Goal: Transaction & Acquisition: Purchase product/service

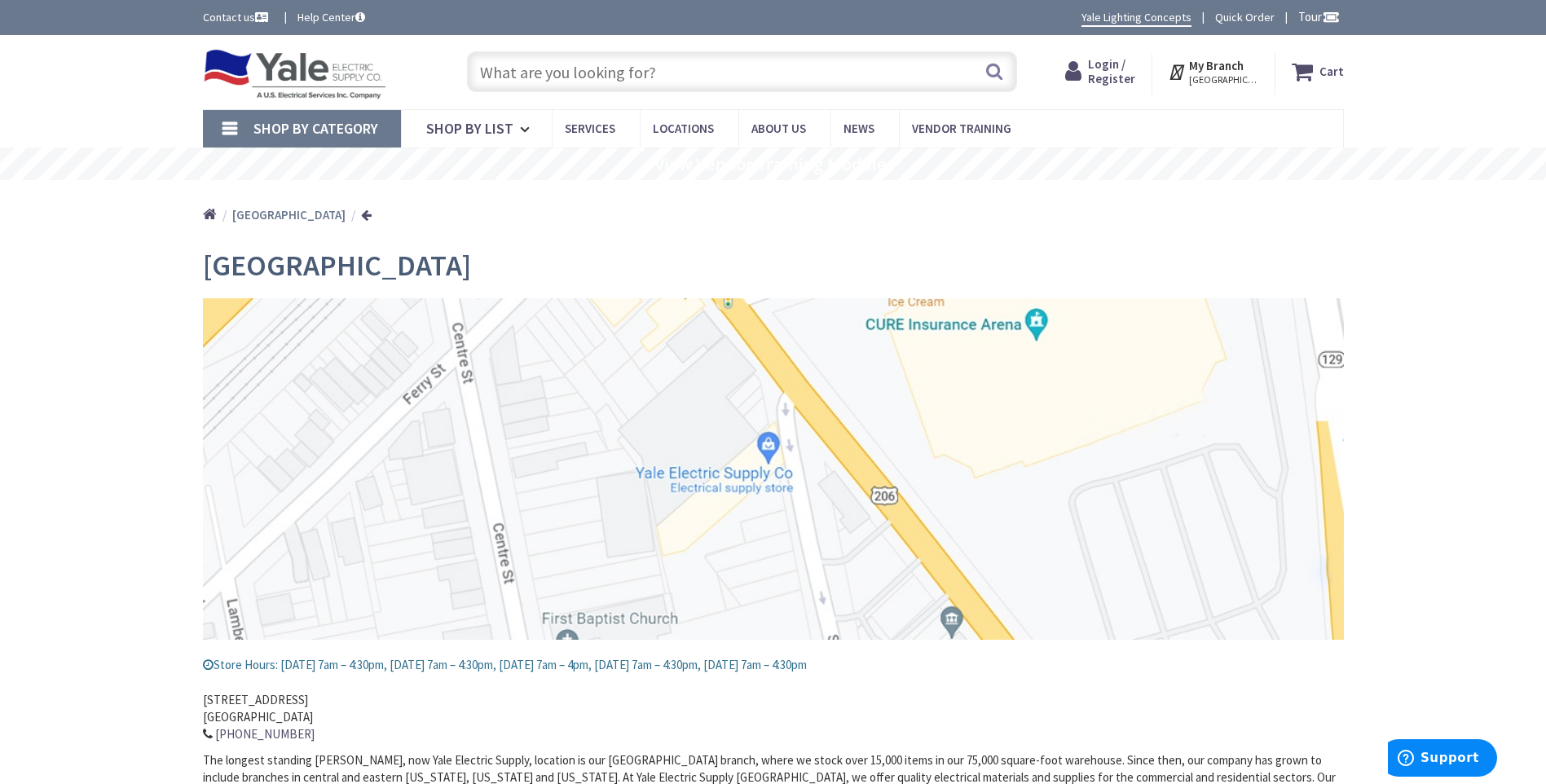
click at [577, 72] on input "text" at bounding box center [742, 72] width 550 height 41
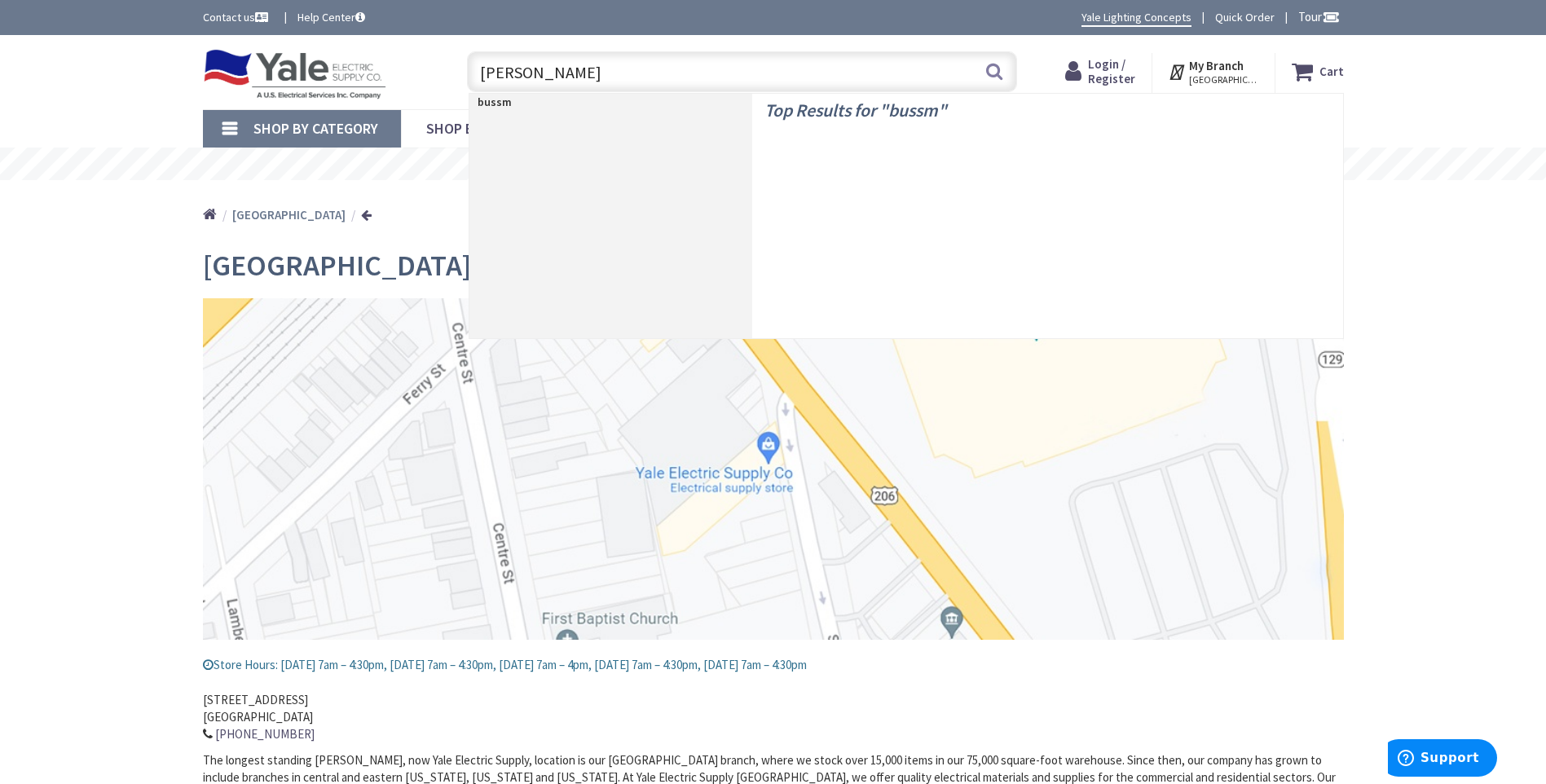
type input "bussmann"
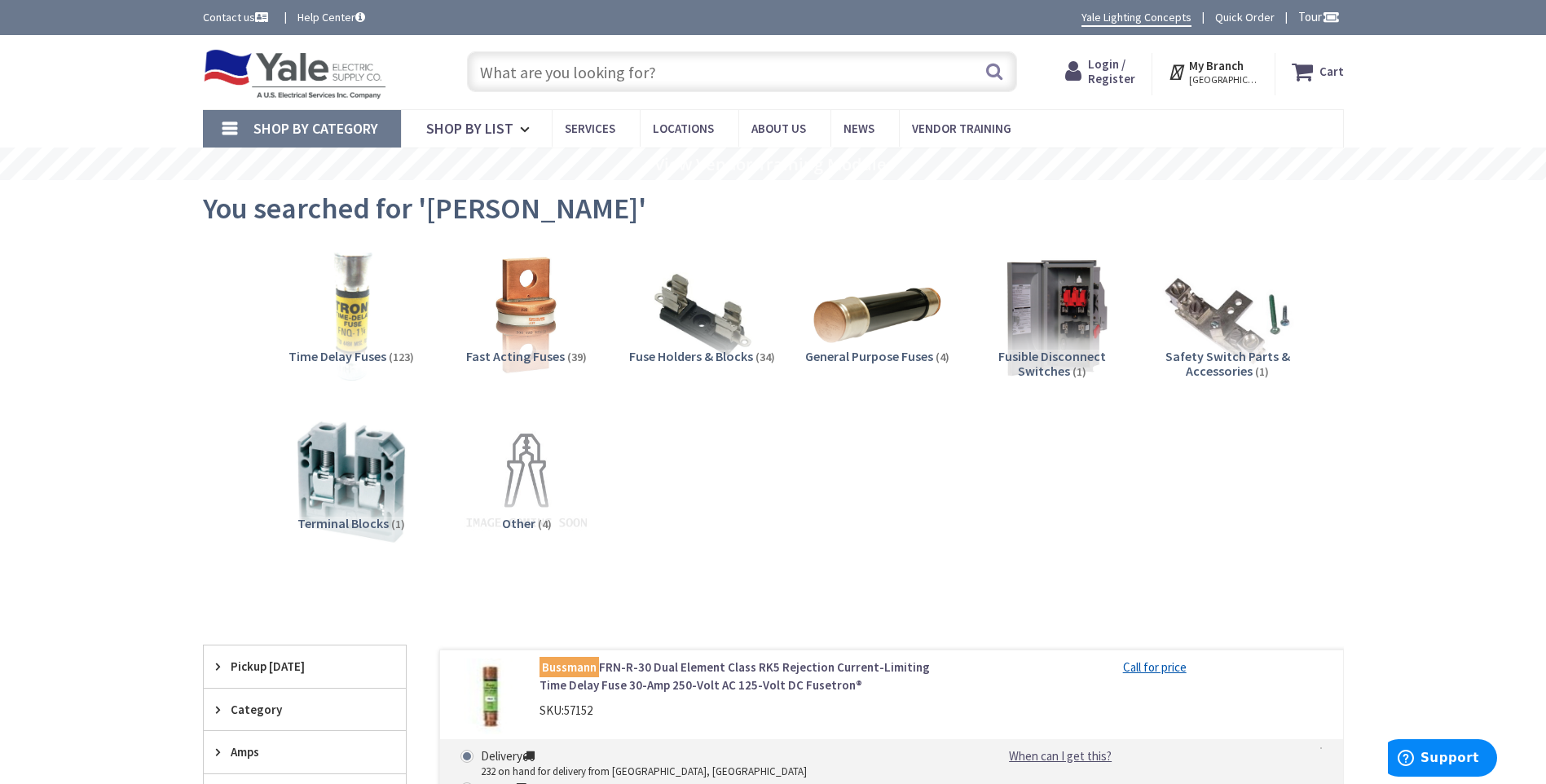
click at [344, 318] on img at bounding box center [350, 314] width 148 height 148
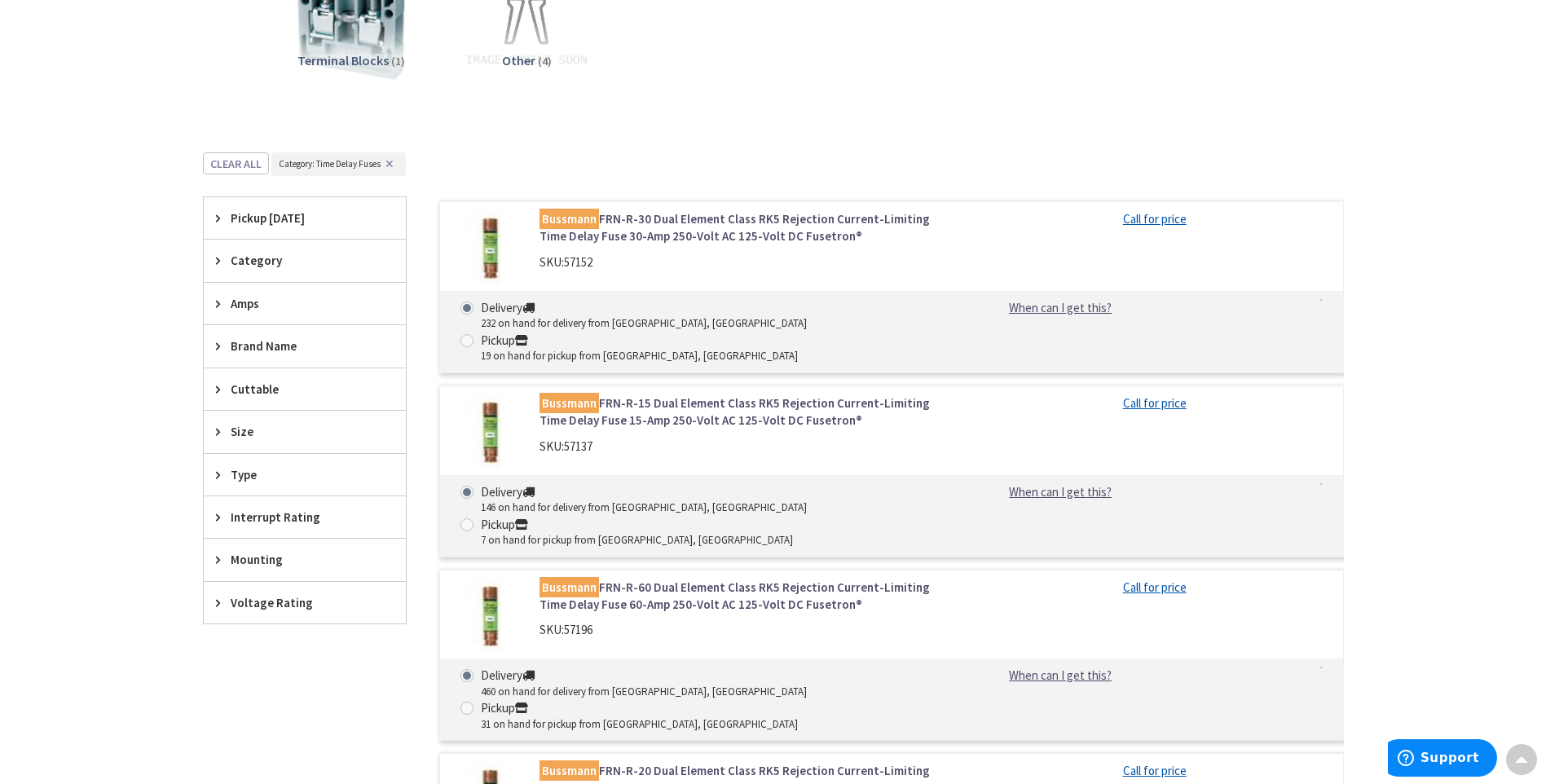
scroll to position [371, 0]
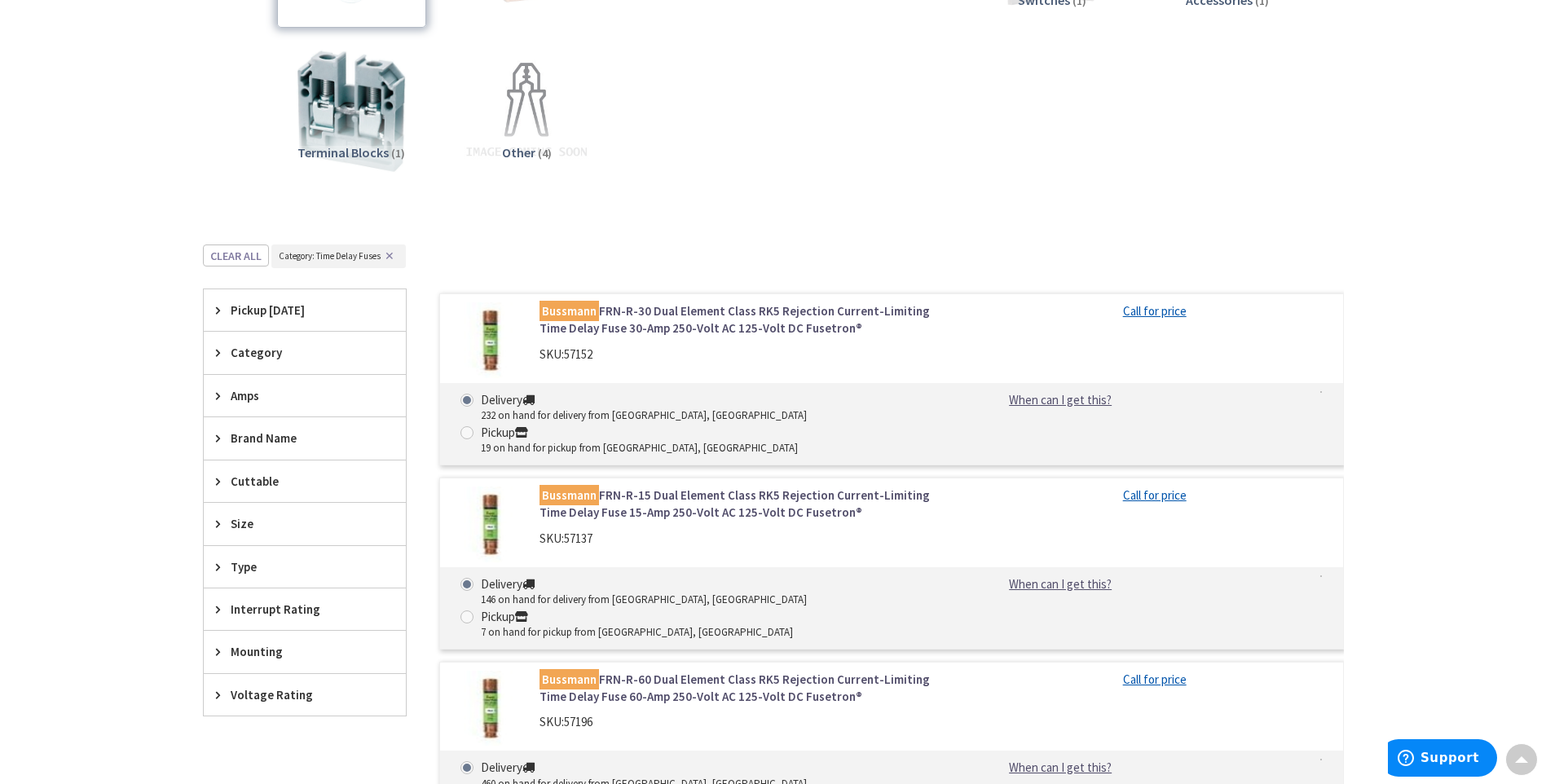
click at [474, 426] on span at bounding box center [467, 433] width 13 height 13
click at [475, 427] on input "Pickup 19 on hand for pickup from [GEOGRAPHIC_DATA], [GEOGRAPHIC_DATA]" at bounding box center [470, 432] width 11 height 11
radio input "true"
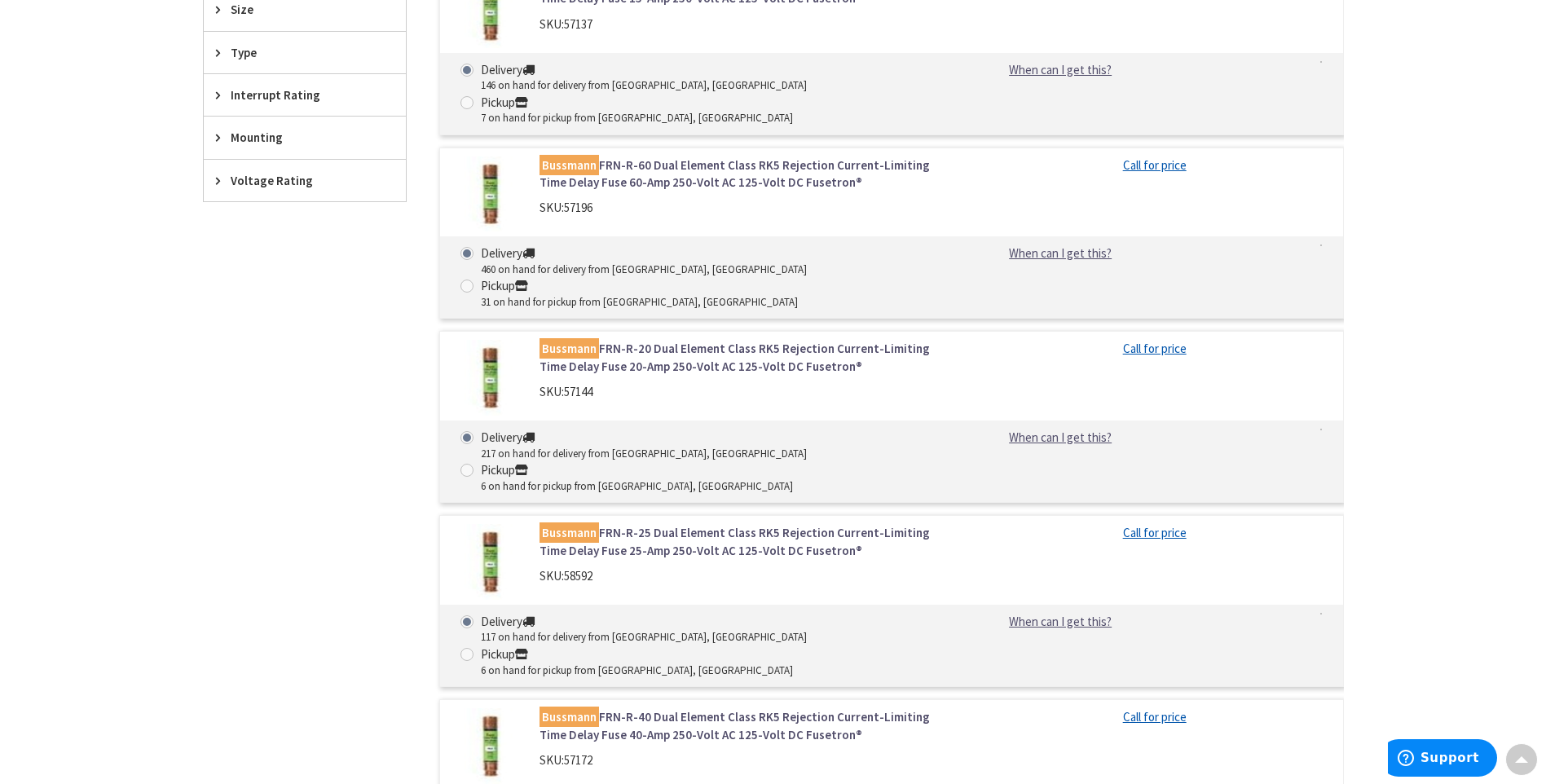
scroll to position [534, 0]
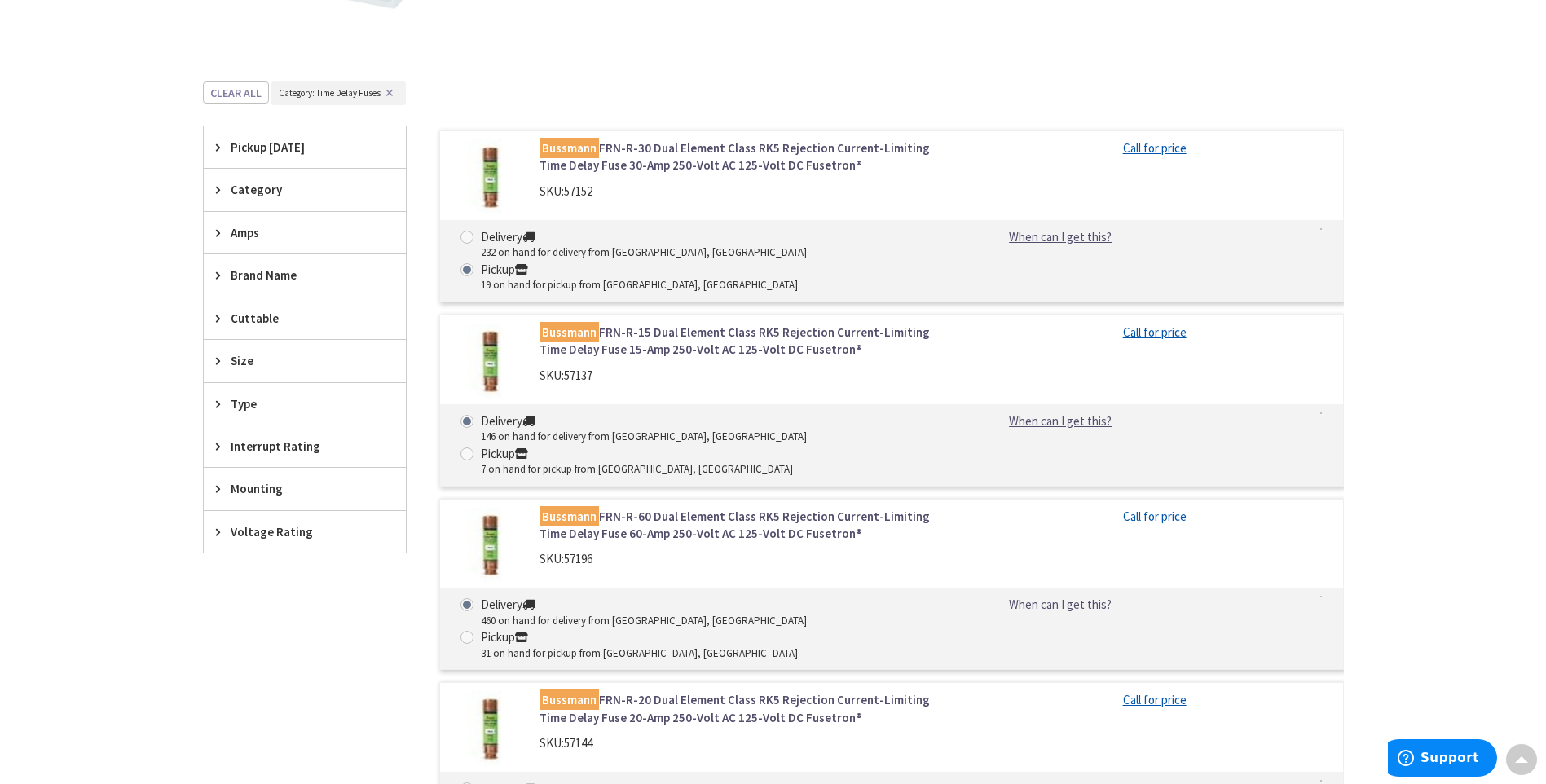
click at [239, 225] on span "Amps" at bounding box center [296, 232] width 133 height 17
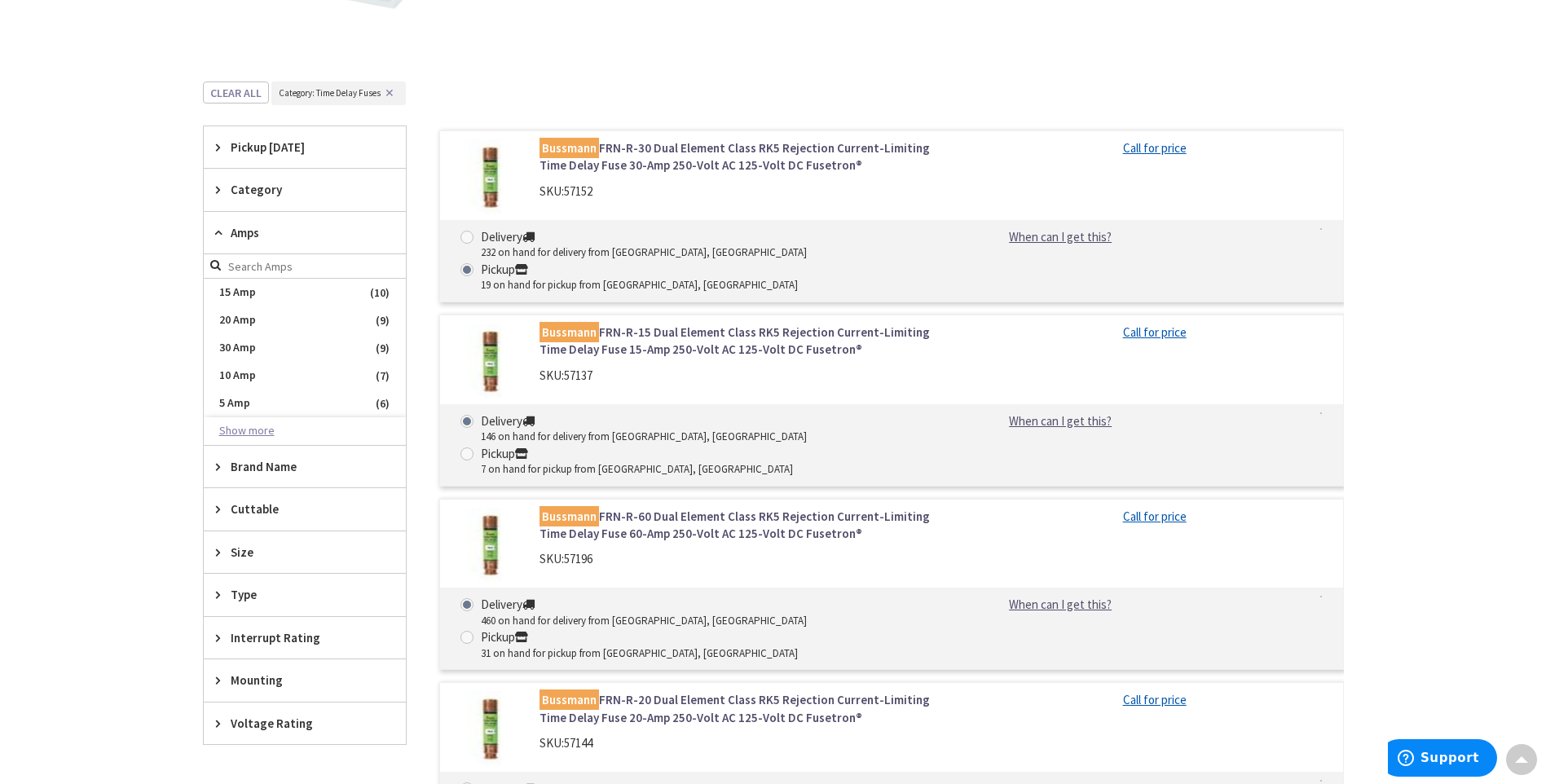
click at [247, 430] on button "Show more" at bounding box center [305, 431] width 203 height 28
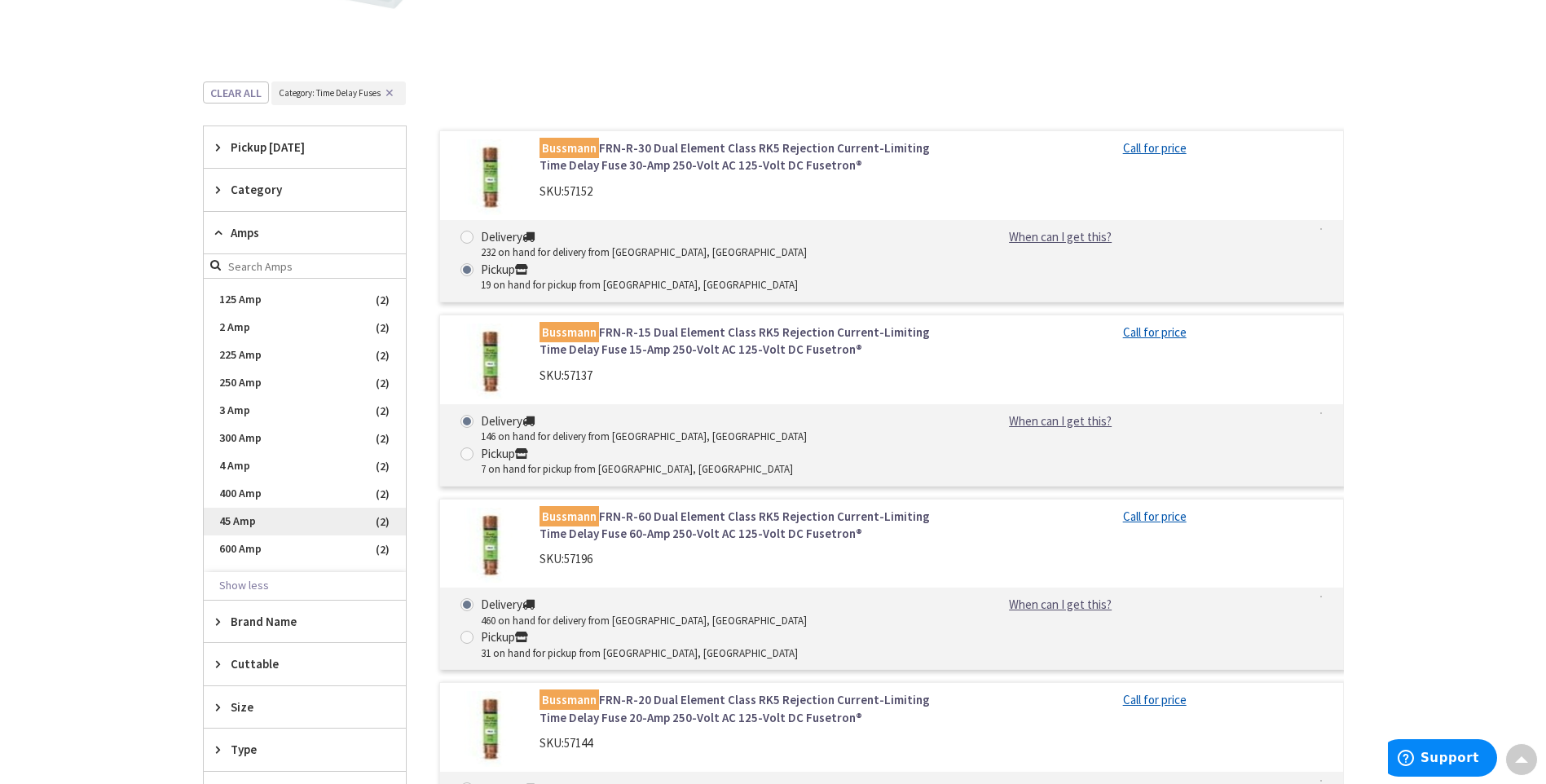
scroll to position [571, 0]
click at [236, 310] on span "2 Amp" at bounding box center [305, 304] width 203 height 28
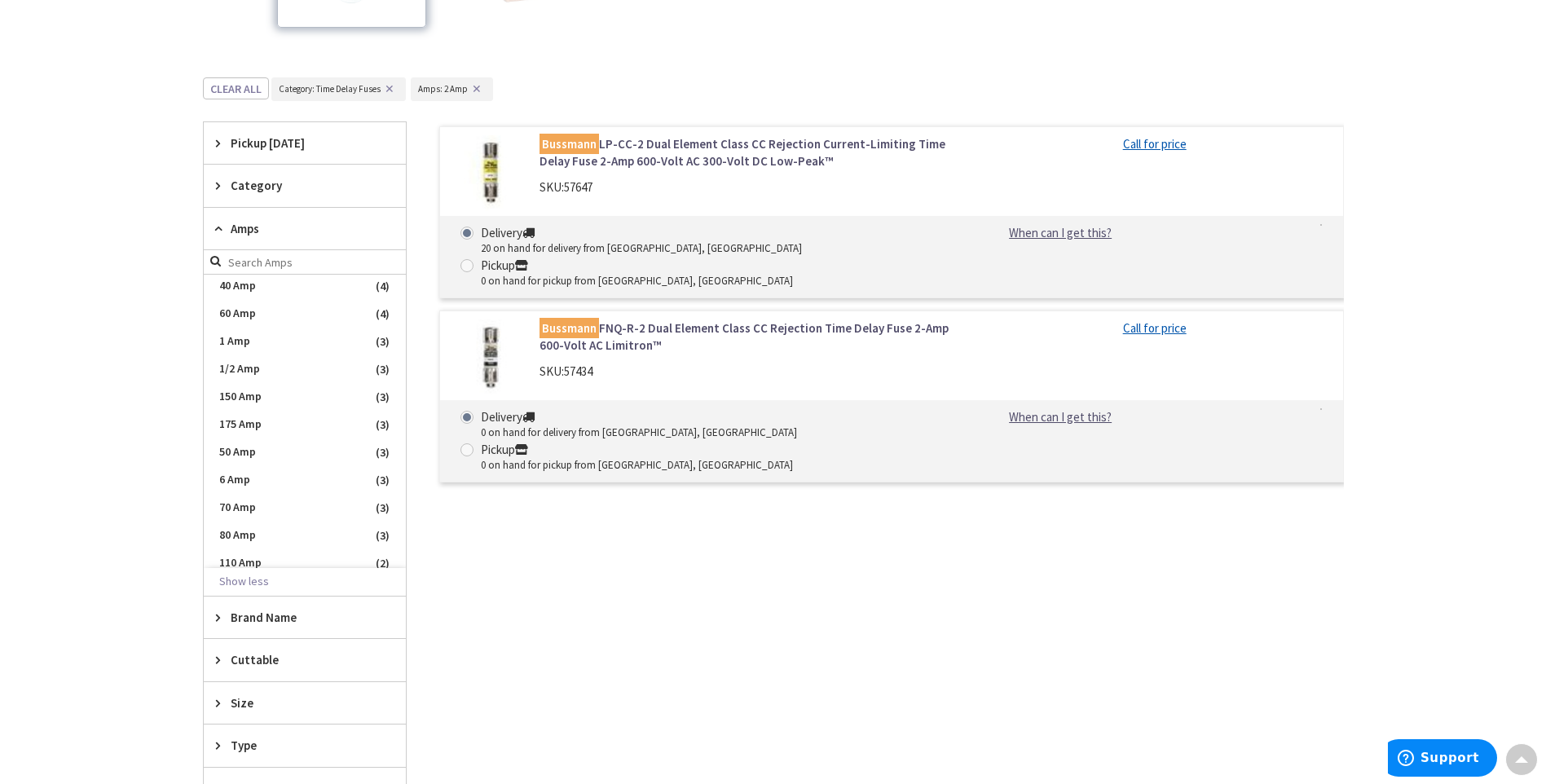
scroll to position [435, 0]
click at [264, 719] on div "Size" at bounding box center [305, 702] width 203 height 42
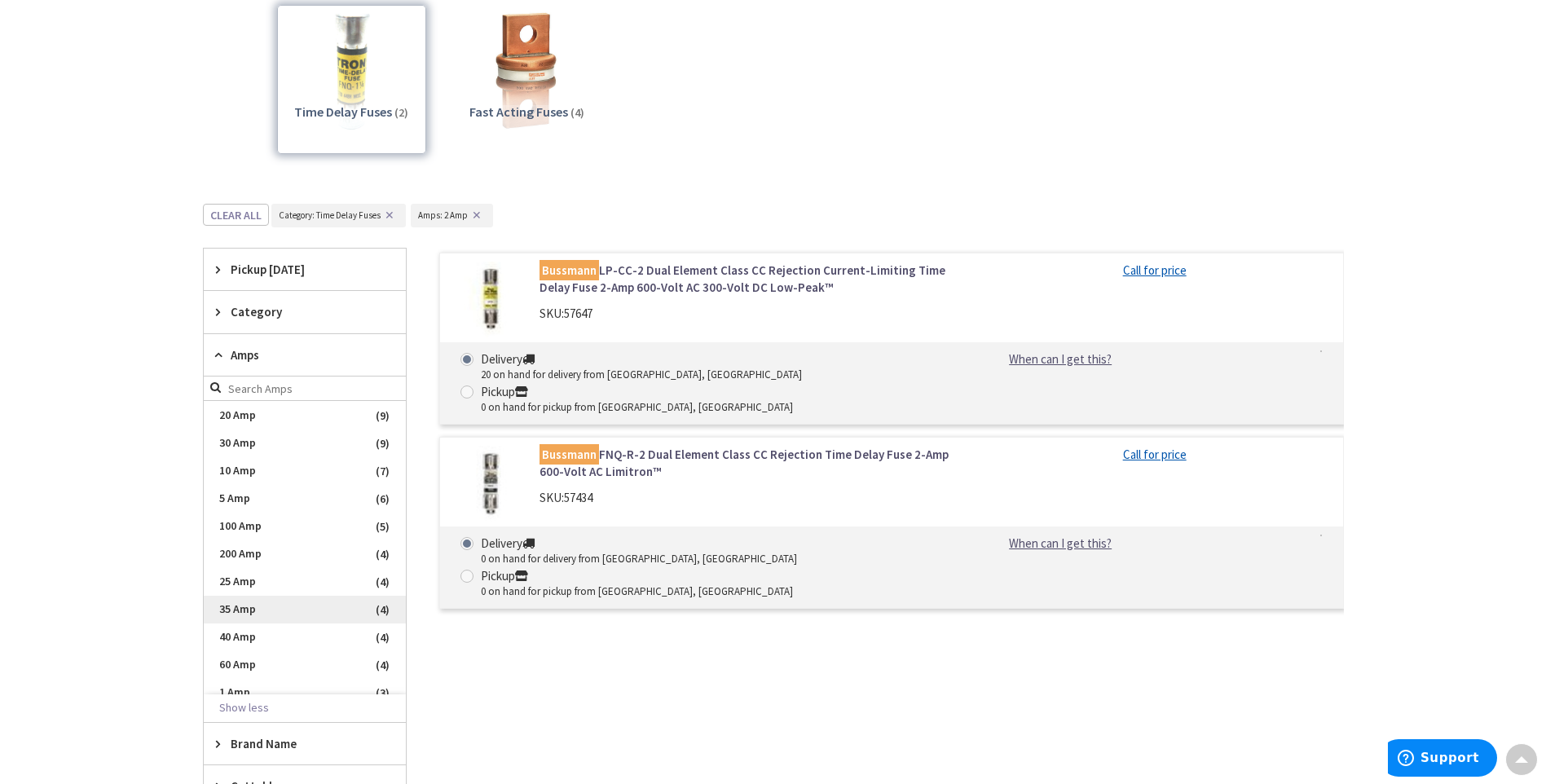
scroll to position [0, 0]
click at [230, 416] on span "2 Amp" at bounding box center [305, 415] width 203 height 28
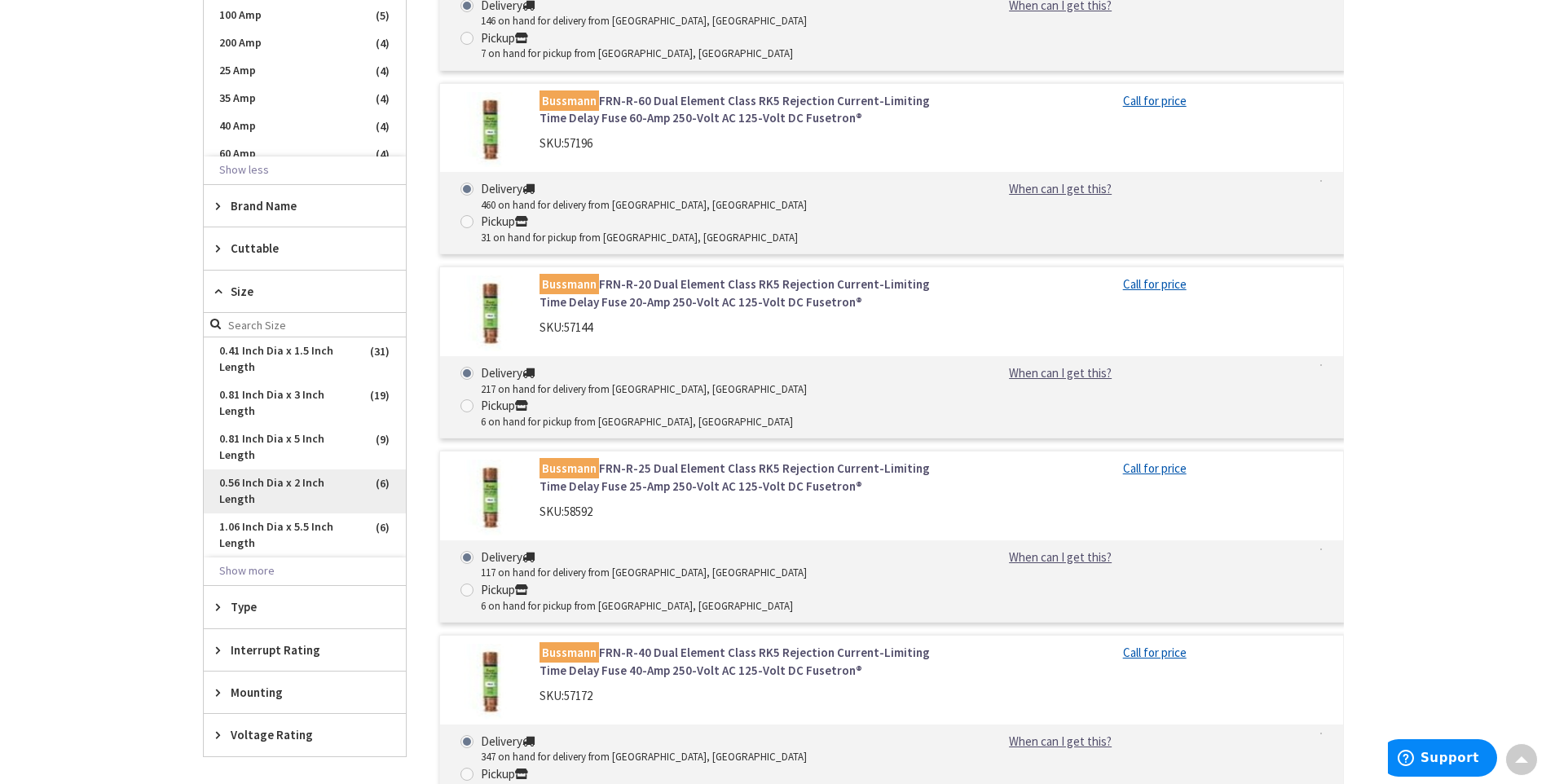
scroll to position [1060, 0]
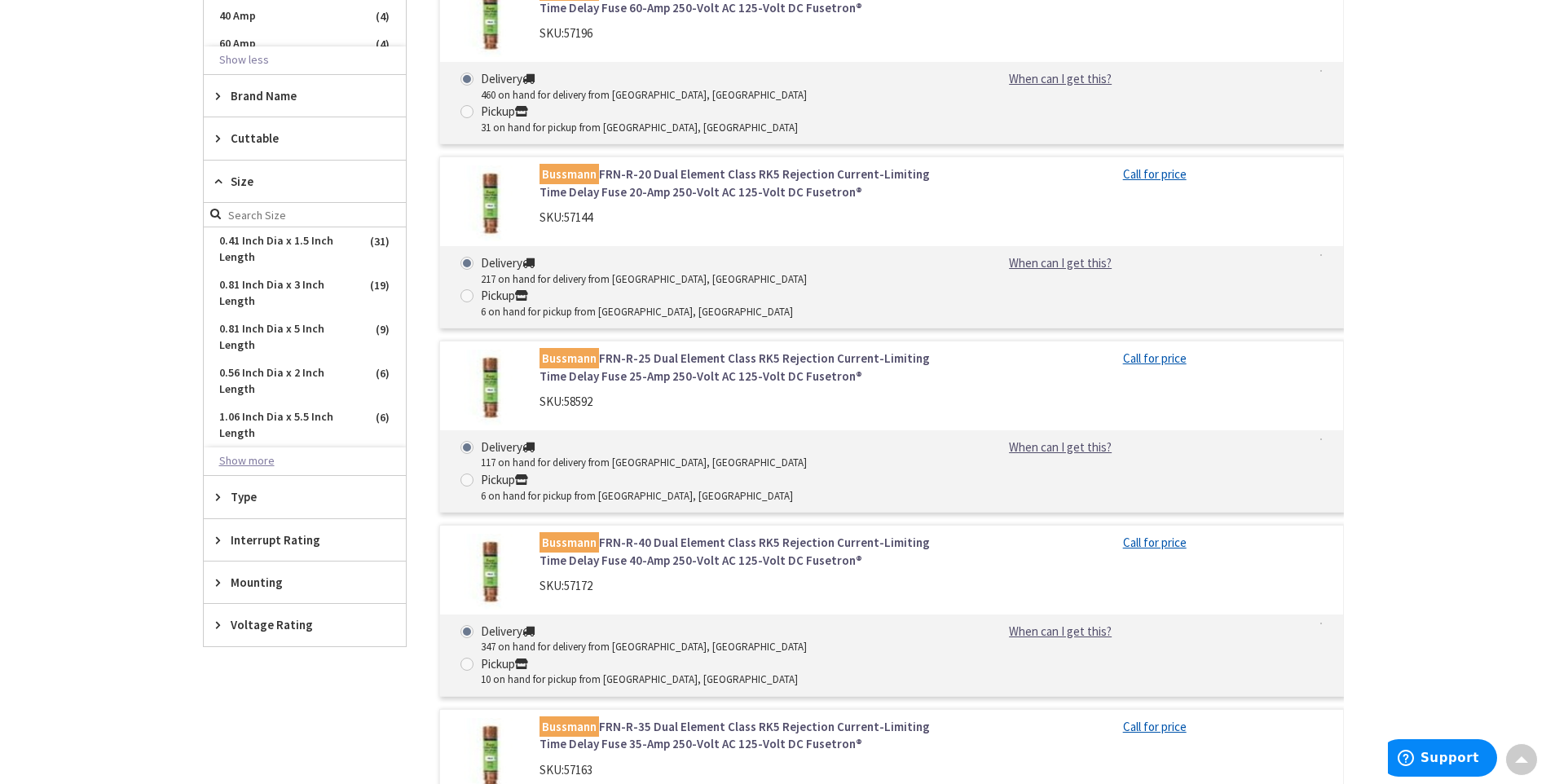
click at [245, 457] on button "Show more" at bounding box center [305, 461] width 203 height 28
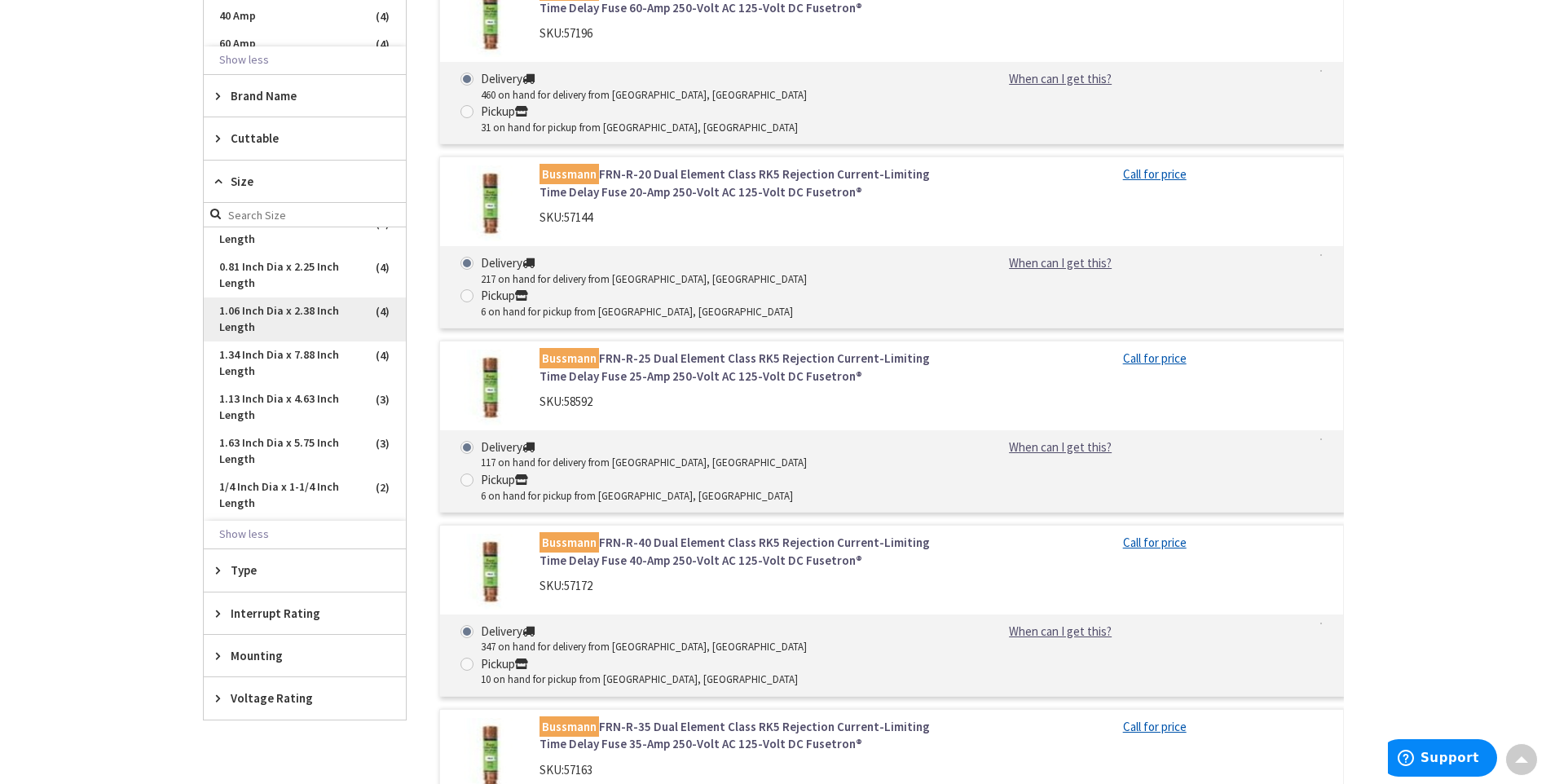
scroll to position [408, 0]
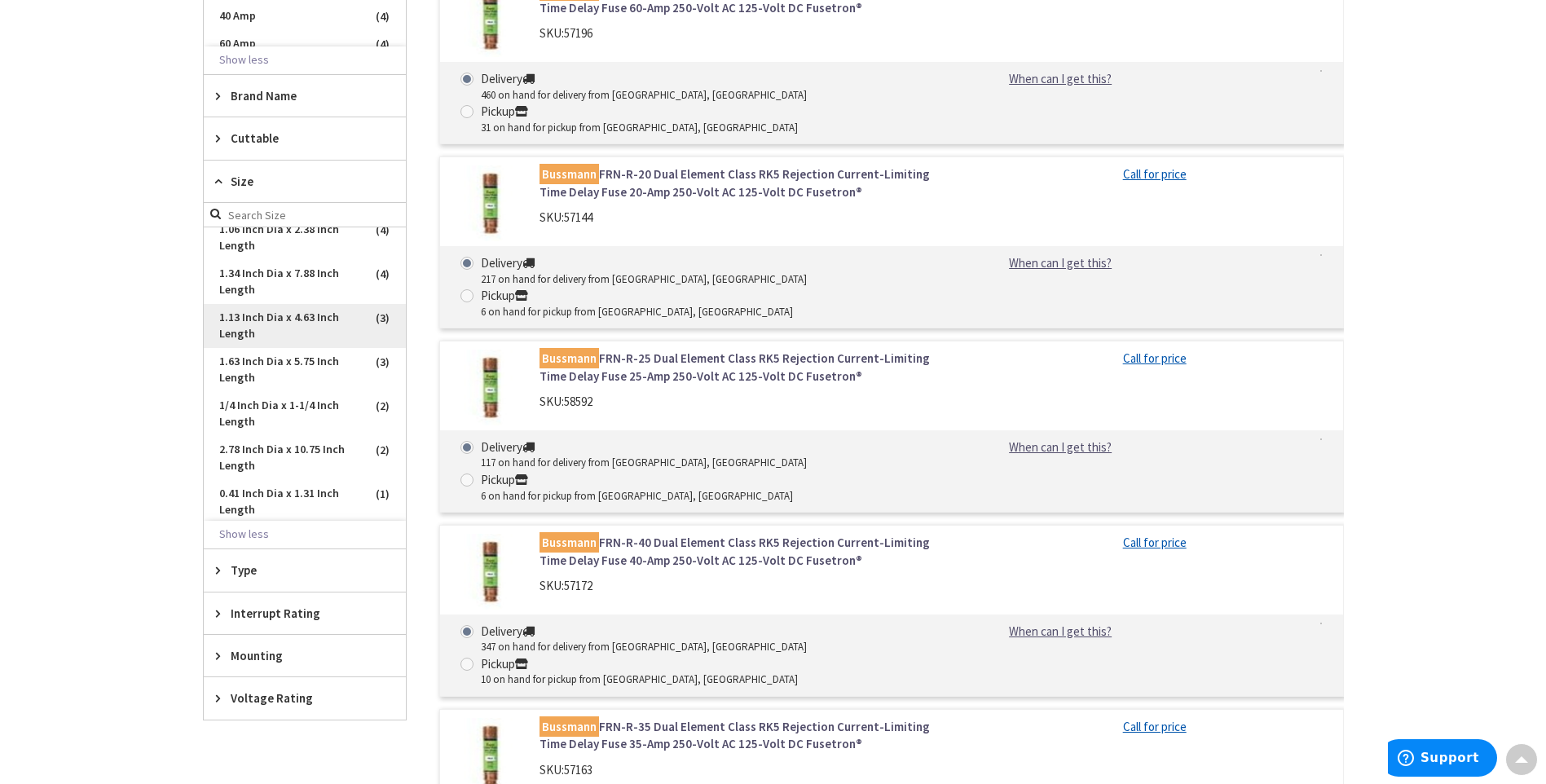
click at [319, 323] on span "1.13 Inch Dia x 4.63 Inch Length" at bounding box center [305, 326] width 203 height 44
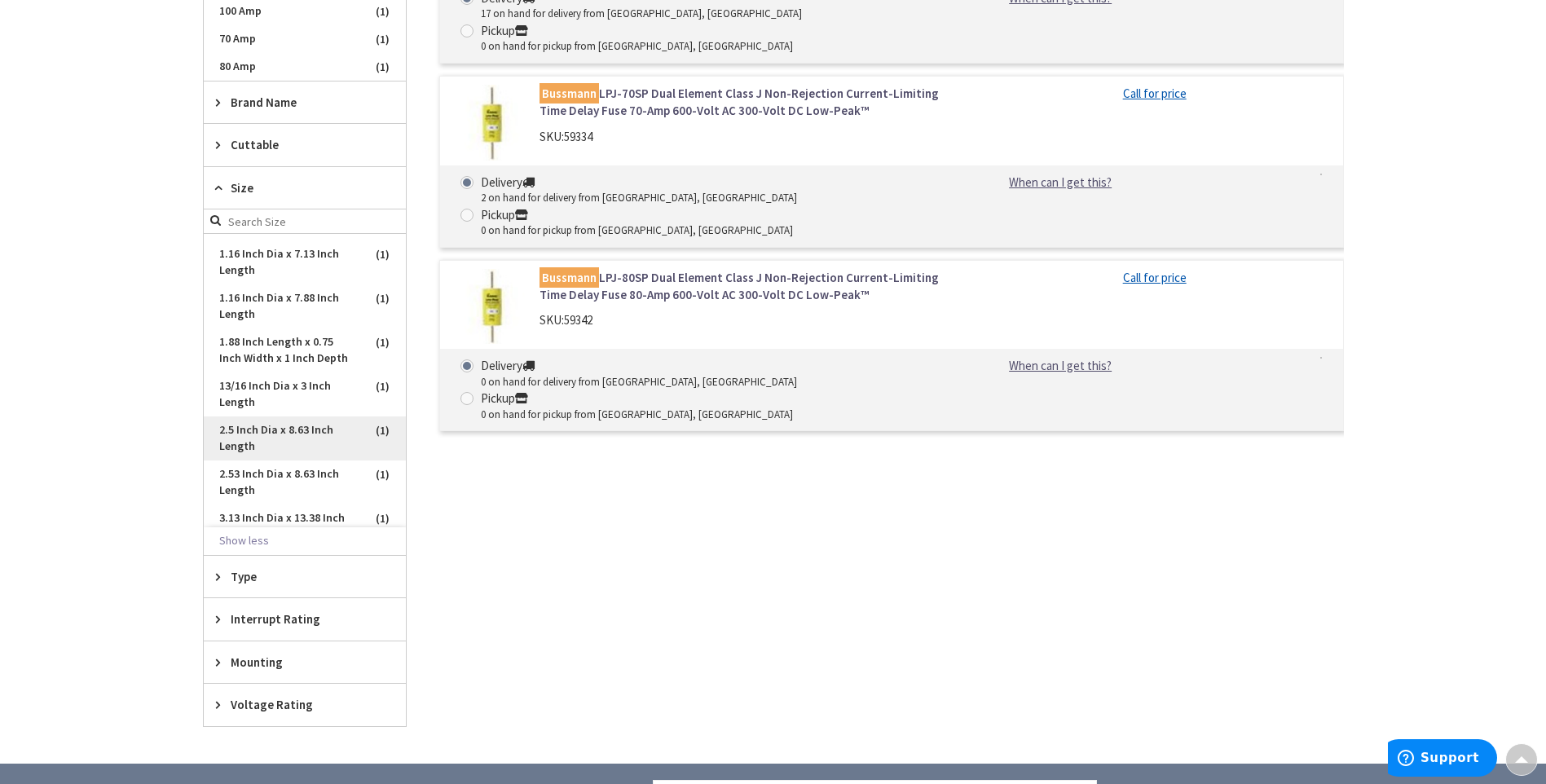
scroll to position [792, 0]
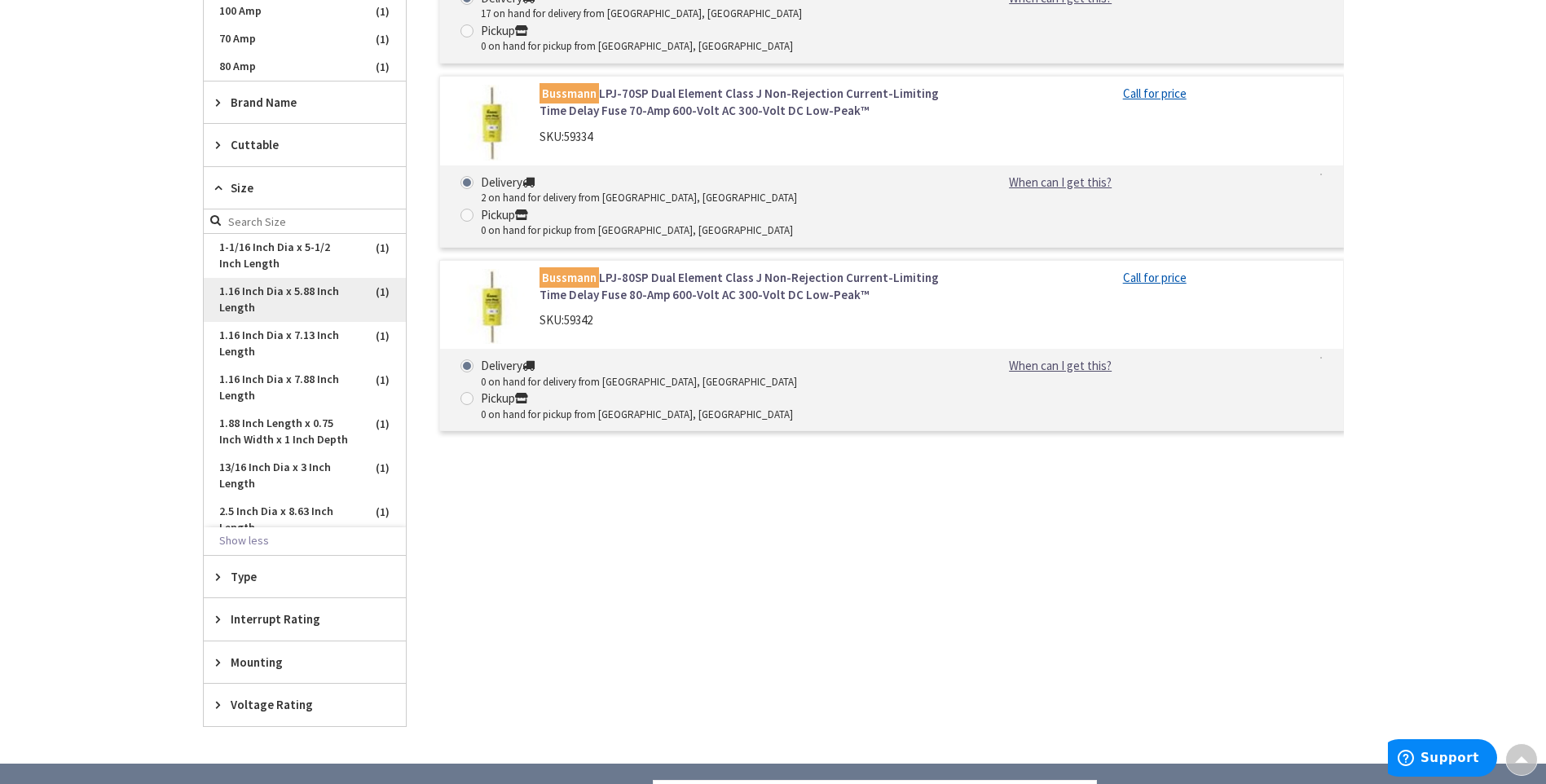
click at [311, 296] on span "1.16 Inch Dia x 5.88 Inch Length" at bounding box center [305, 300] width 203 height 44
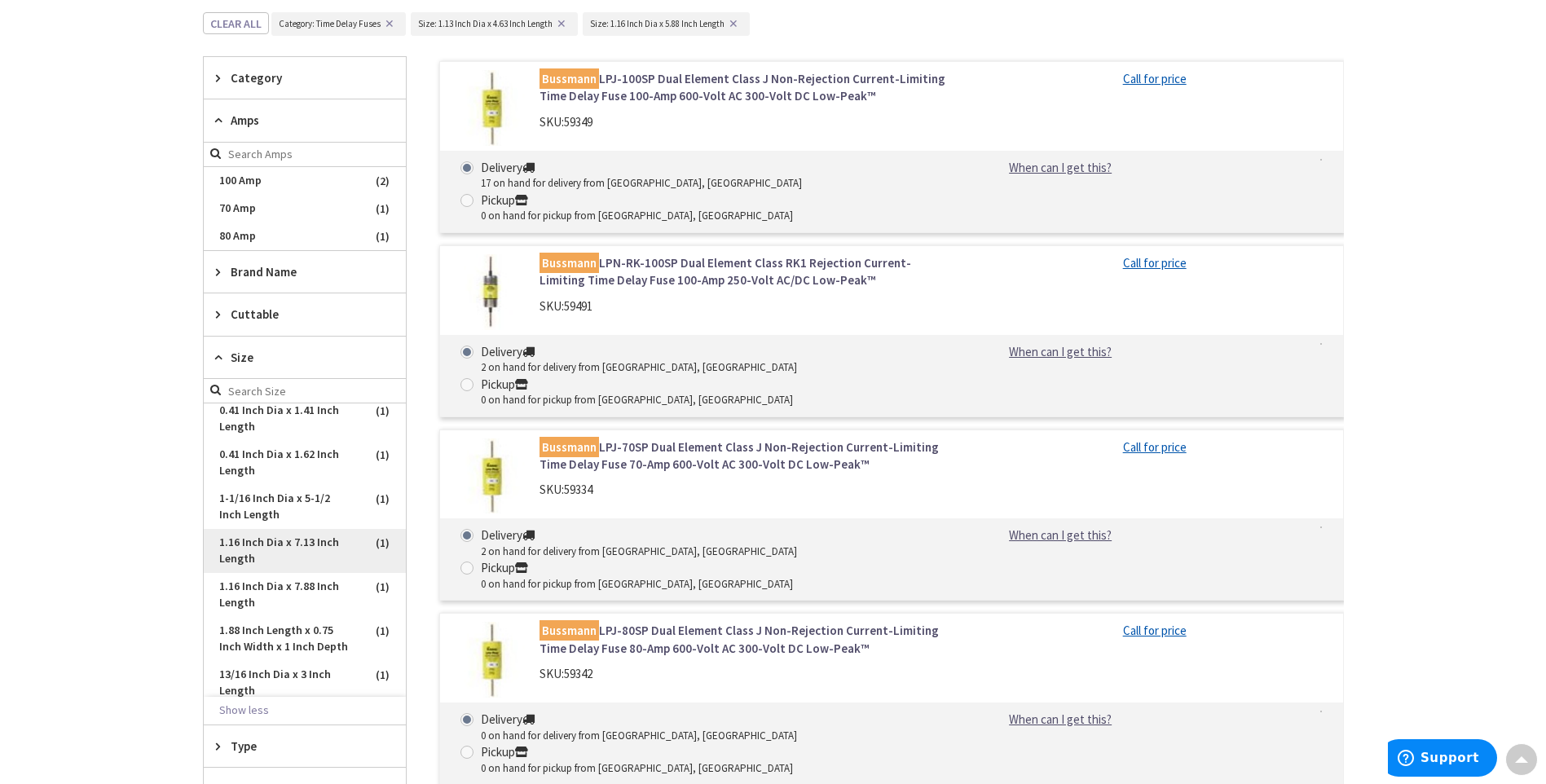
scroll to position [443, 0]
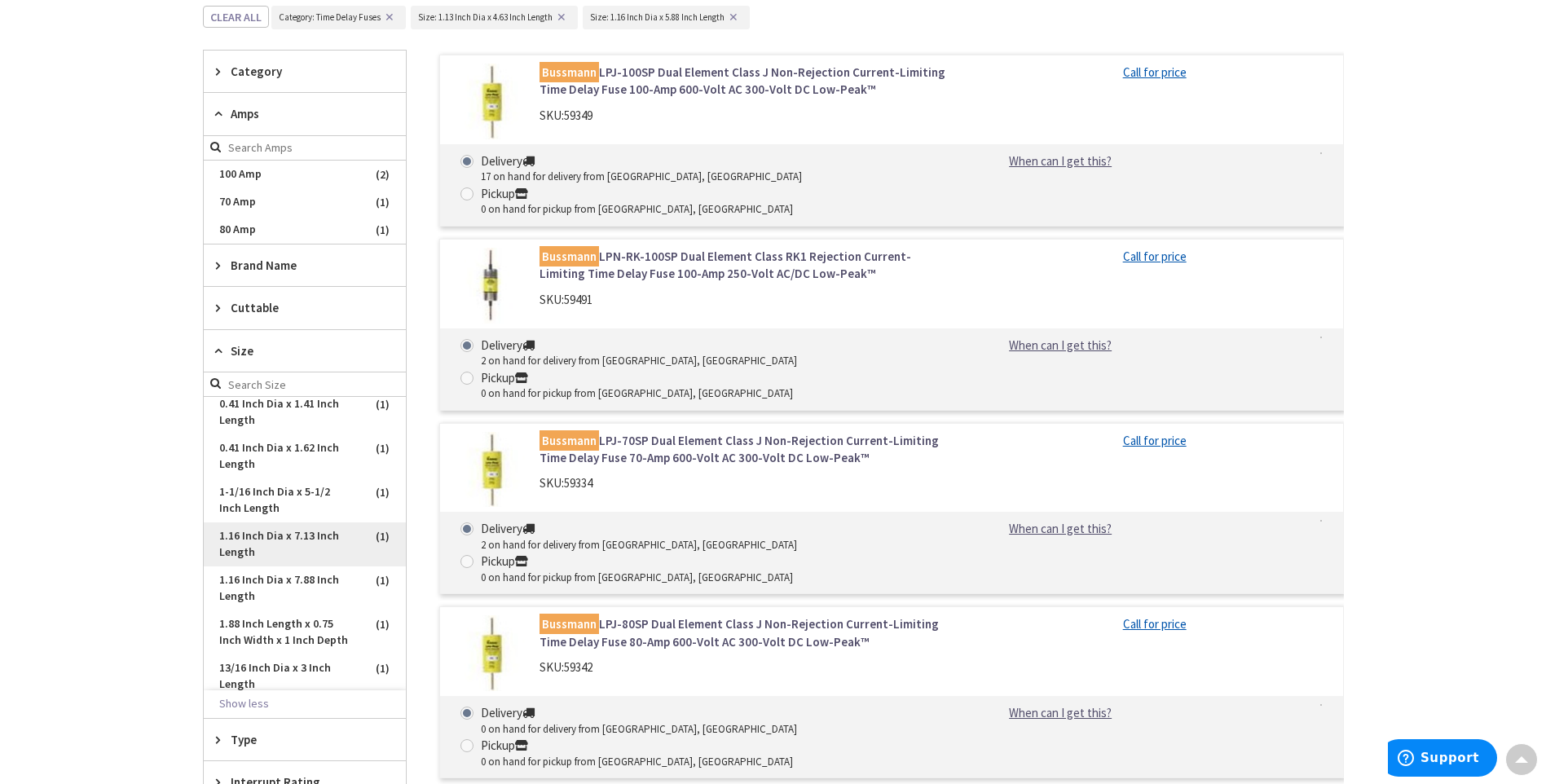
click at [326, 541] on span "1.16 Inch Dia x 7.13 Inch Length" at bounding box center [305, 545] width 203 height 44
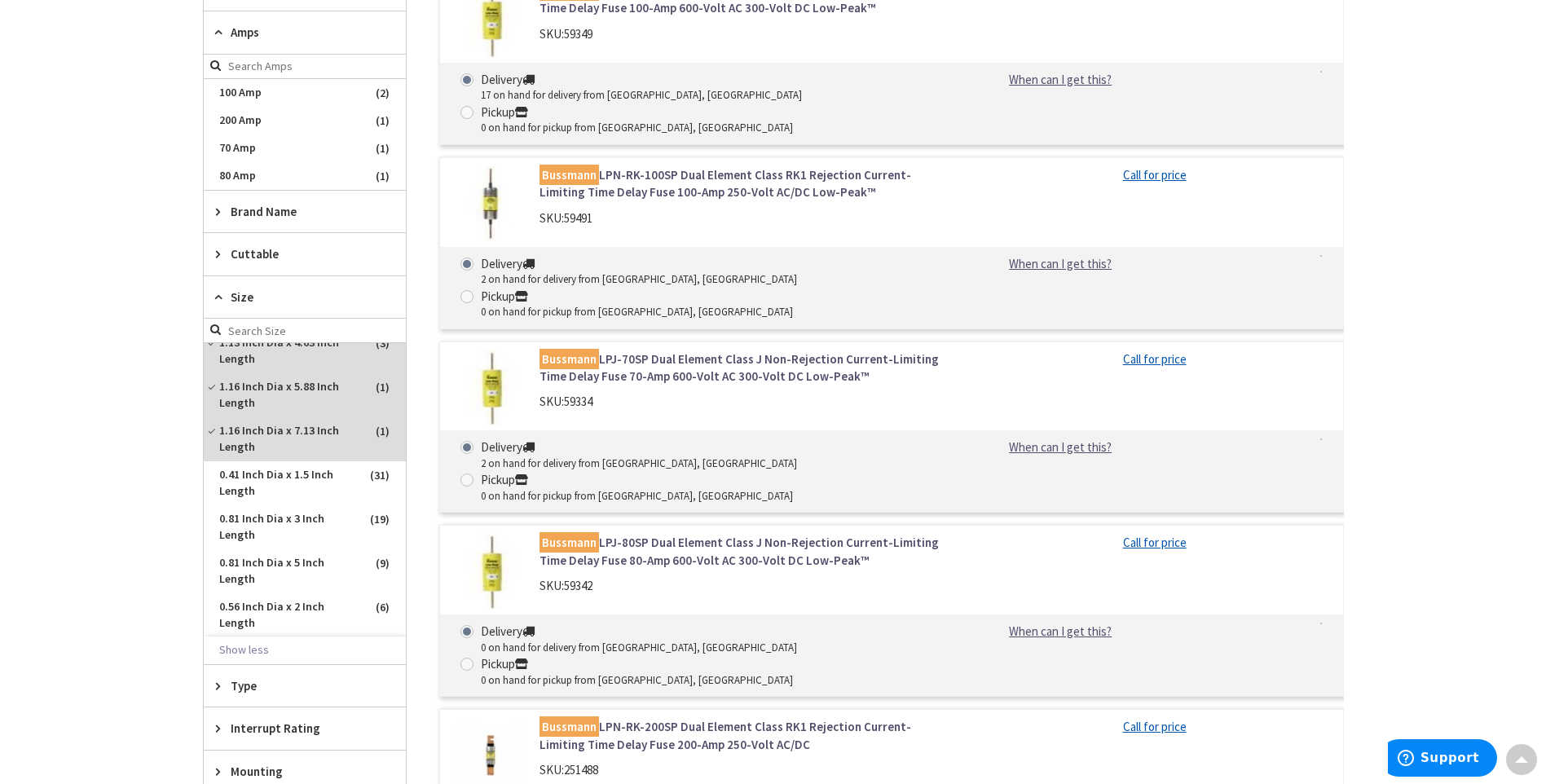
scroll to position [0, 0]
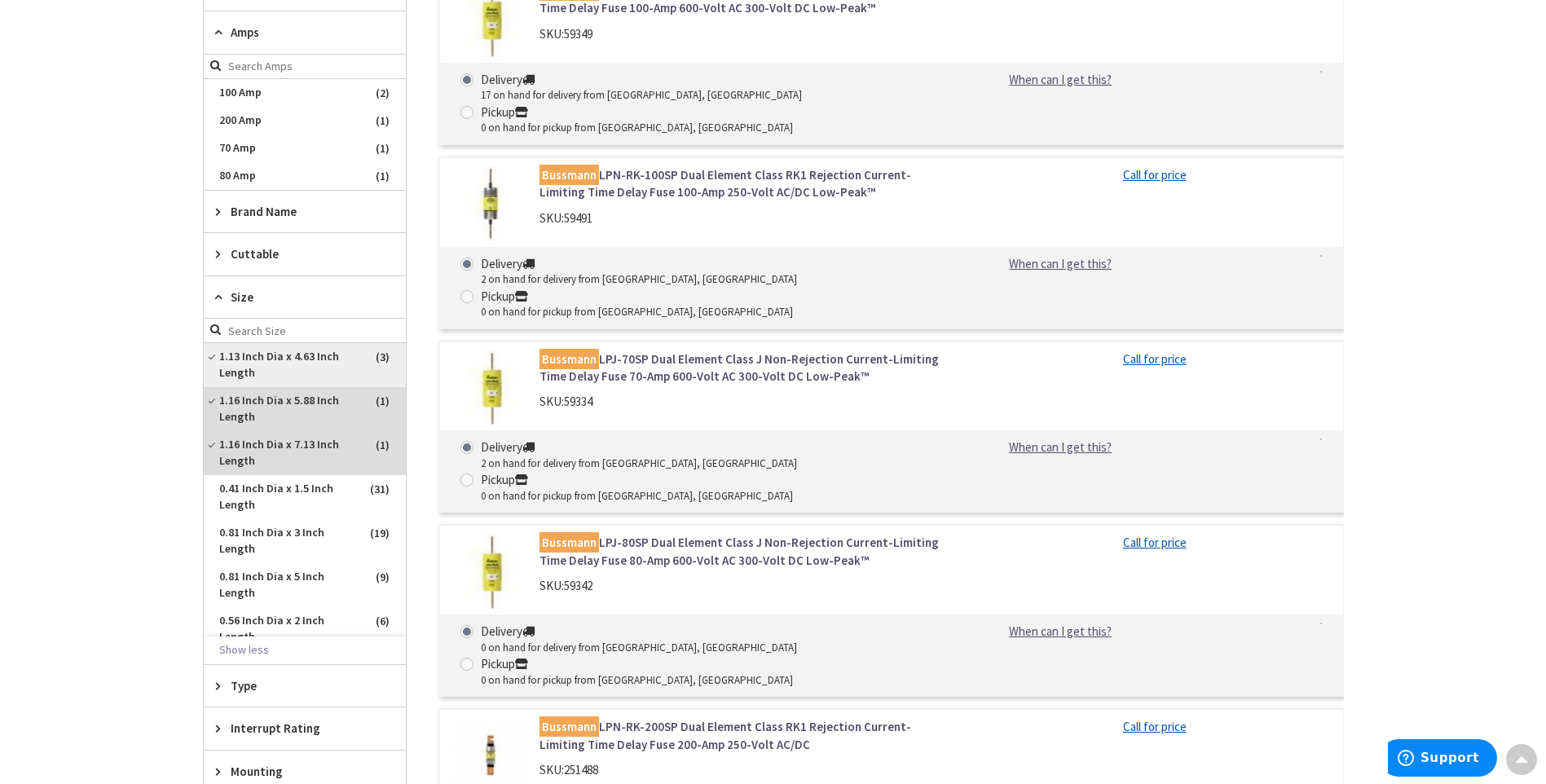
click at [314, 359] on span "1.13 Inch Dia x 4.63 Inch Length" at bounding box center [305, 365] width 203 height 44
click at [314, 431] on span "1.16 Inch Dia x 7.13 Inch Length" at bounding box center [305, 453] width 203 height 44
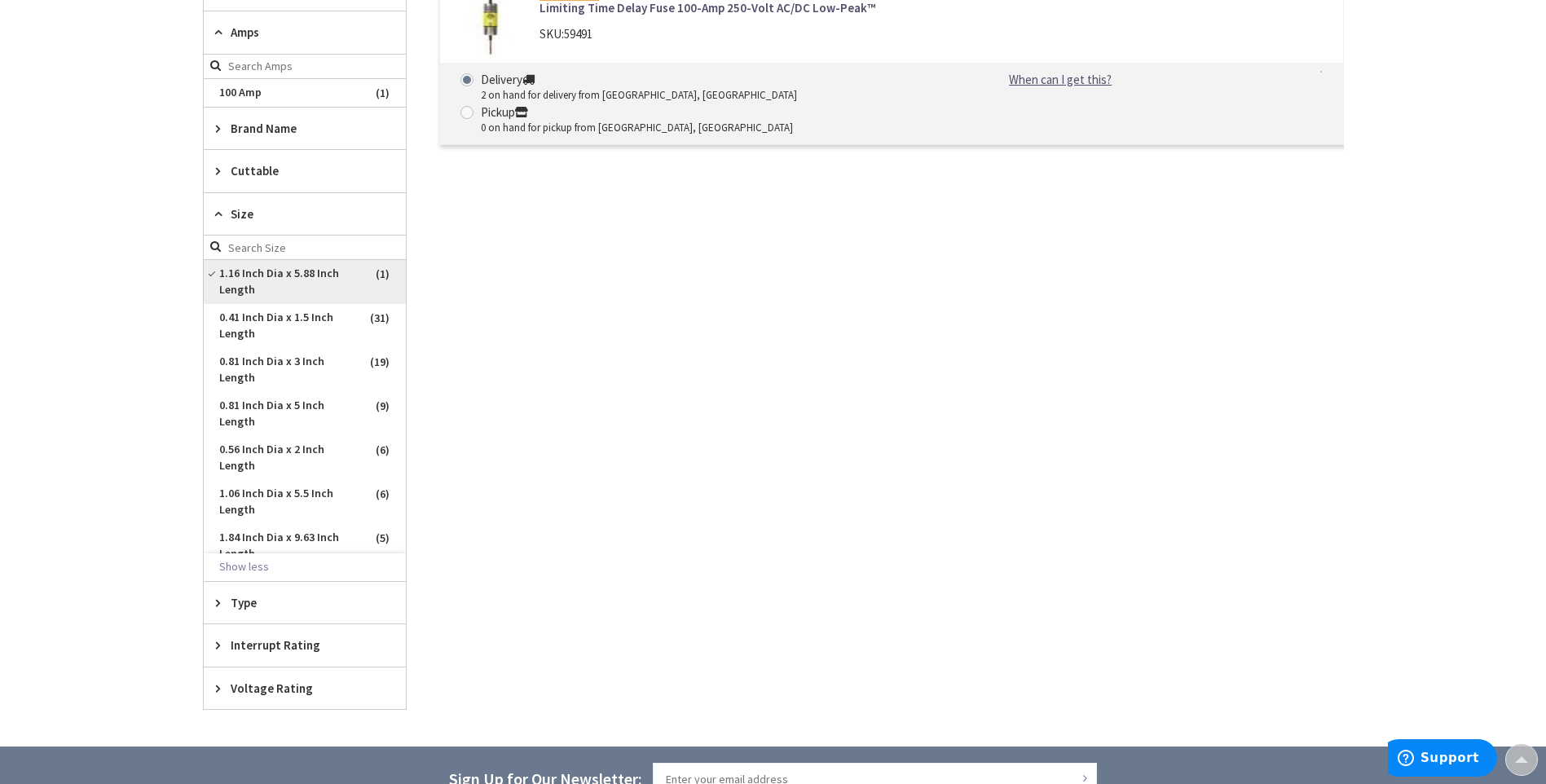
click at [304, 286] on span "1.16 Inch Dia x 5.88 Inch Length" at bounding box center [305, 282] width 203 height 44
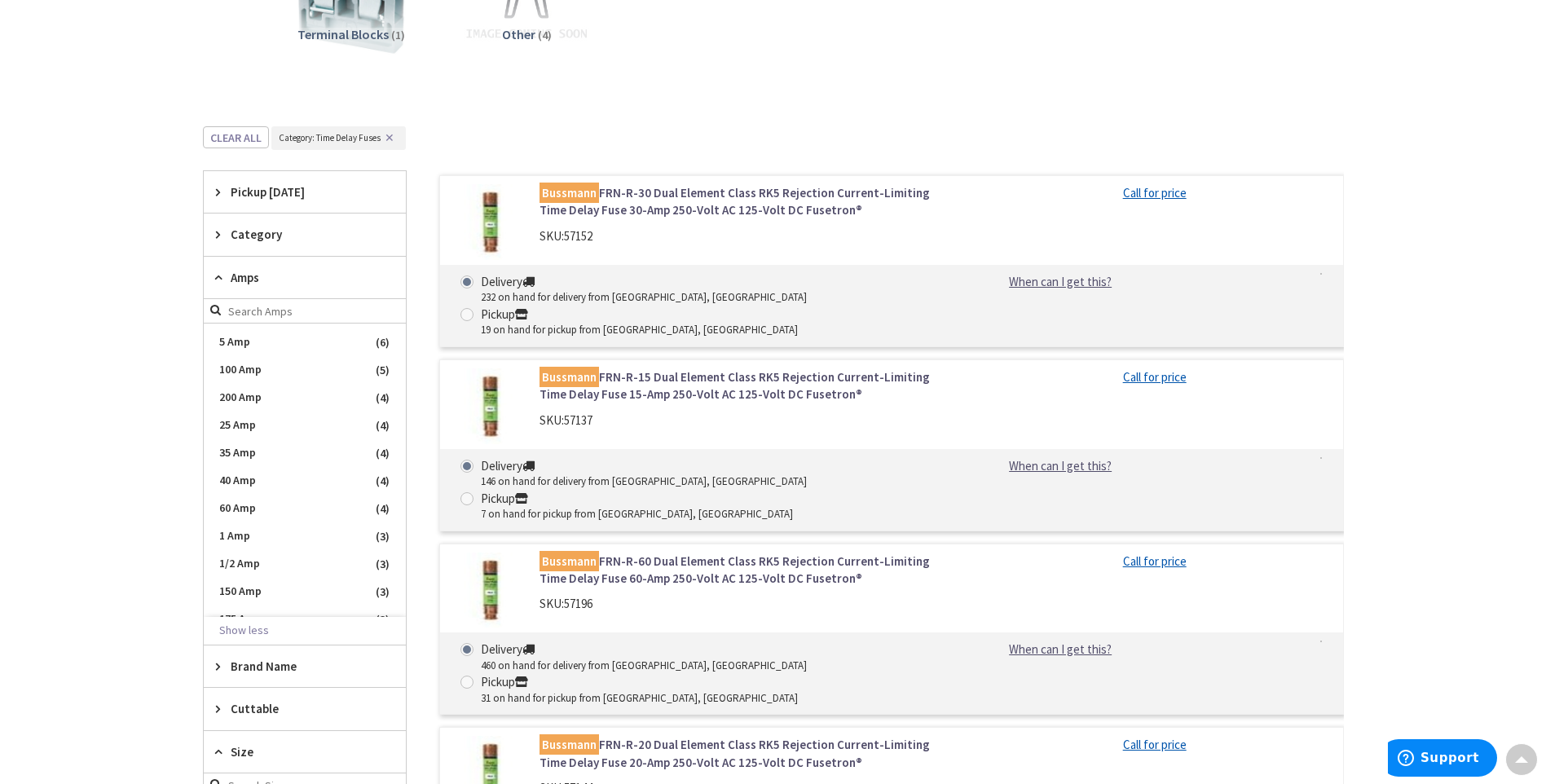
scroll to position [82, 0]
click at [307, 553] on span "1 Amp" at bounding box center [305, 561] width 203 height 28
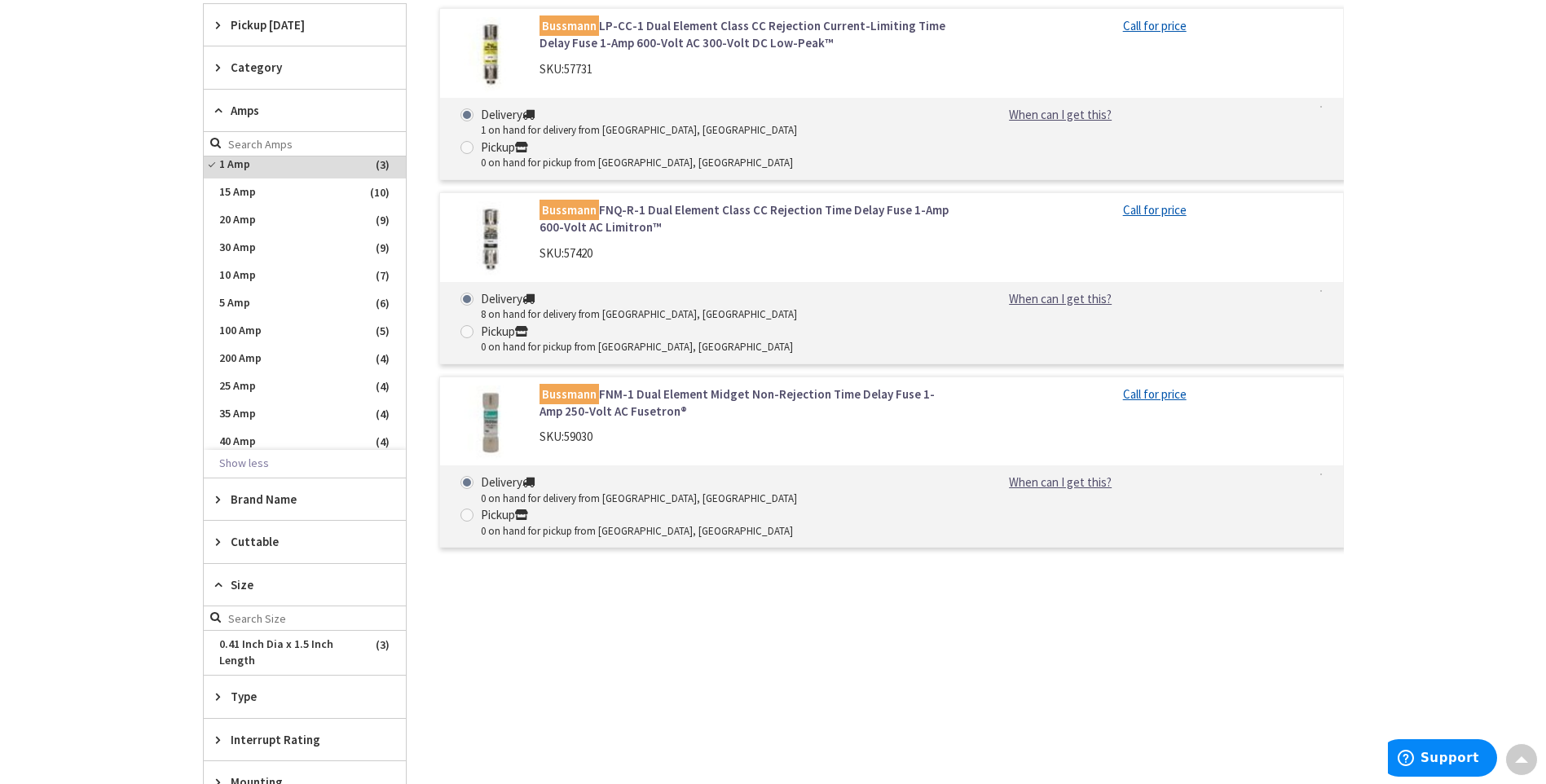
scroll to position [0, 0]
click at [223, 176] on span "1 Amp" at bounding box center [305, 171] width 203 height 28
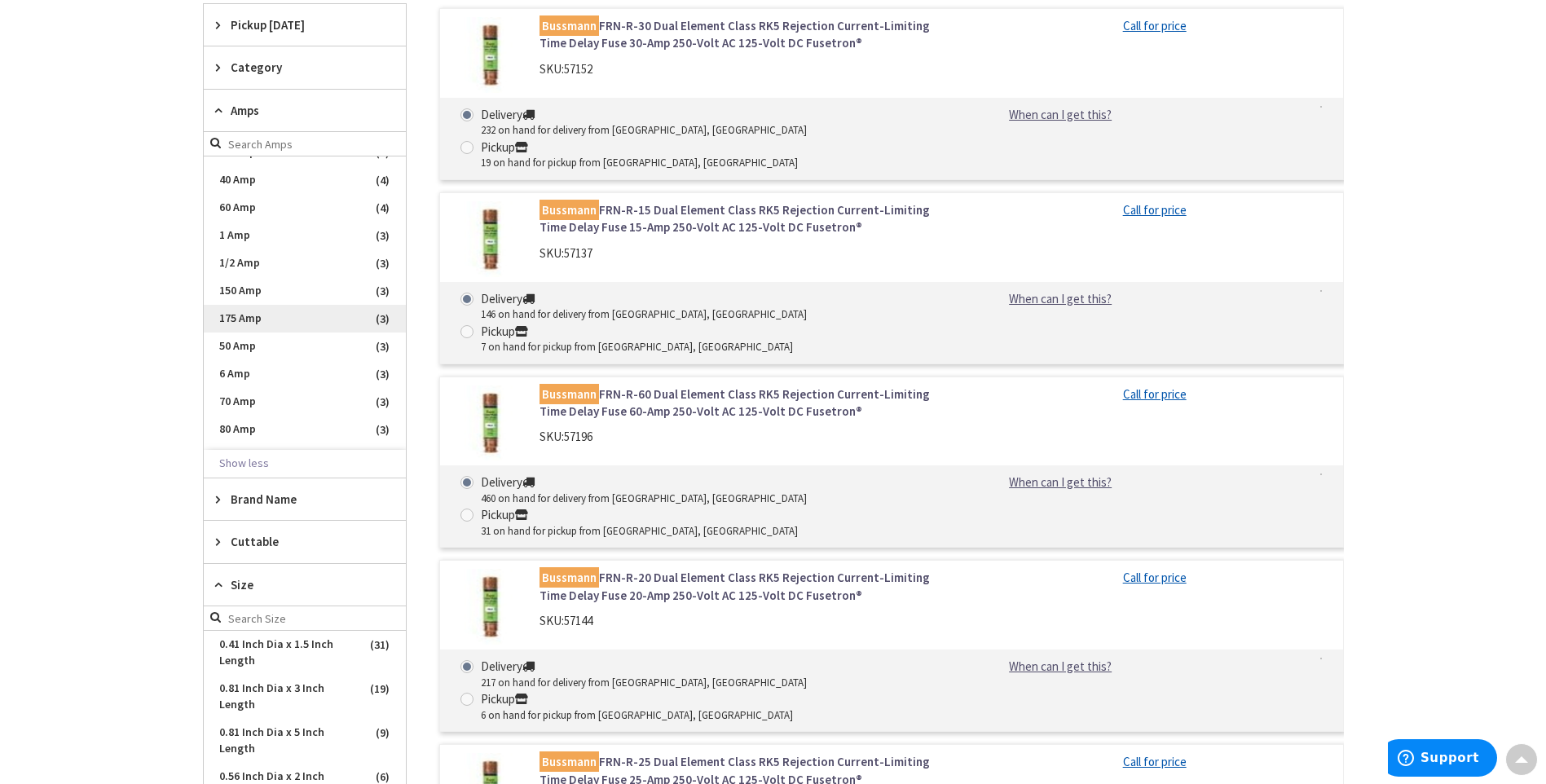
scroll to position [244, 0]
